Goal: Task Accomplishment & Management: Manage account settings

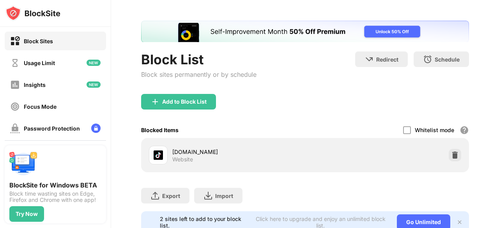
scroll to position [60, 0]
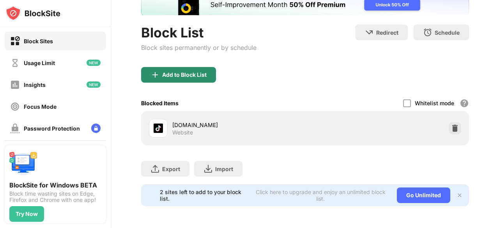
click at [180, 60] on div "Block List Block sites permanently or by schedule" at bounding box center [198, 46] width 115 height 43
click at [179, 72] on div "Add to Block List" at bounding box center [184, 75] width 44 height 6
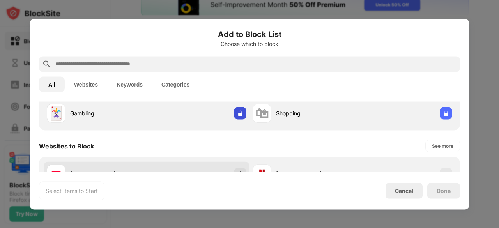
scroll to position [117, 0]
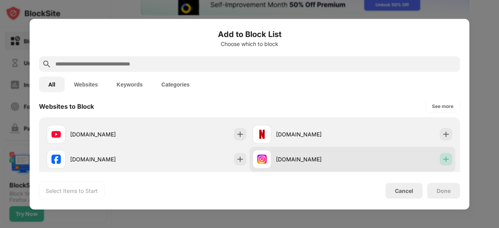
click at [442, 160] on img at bounding box center [446, 159] width 8 height 8
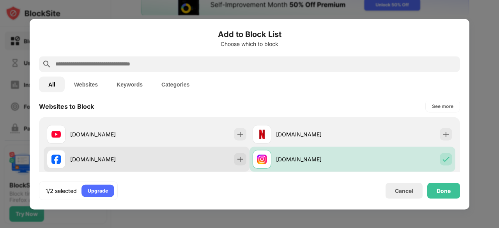
click at [238, 159] on img at bounding box center [240, 159] width 8 height 8
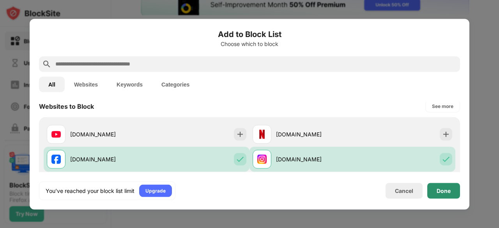
click at [438, 190] on div "Done" at bounding box center [444, 191] width 14 height 6
